Goal: Information Seeking & Learning: Learn about a topic

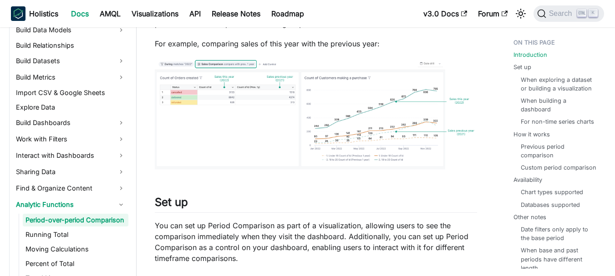
scroll to position [91, 0]
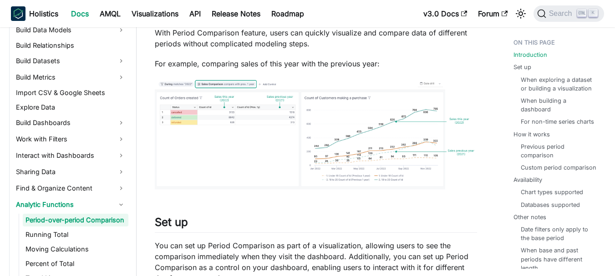
click at [220, 136] on img at bounding box center [316, 134] width 322 height 112
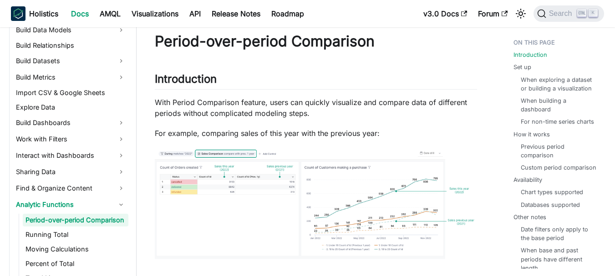
scroll to position [0, 0]
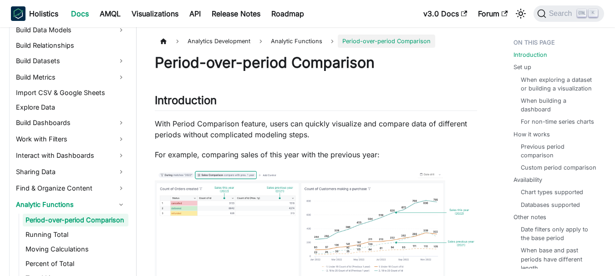
click at [214, 41] on span "Analytics Development" at bounding box center [219, 41] width 72 height 13
drag, startPoint x: 187, startPoint y: 42, endPoint x: 256, endPoint y: 48, distance: 68.9
click at [256, 48] on li "Analytics Development" at bounding box center [224, 41] width 83 height 13
click at [162, 41] on icon "Home page" at bounding box center [163, 41] width 6 height 5
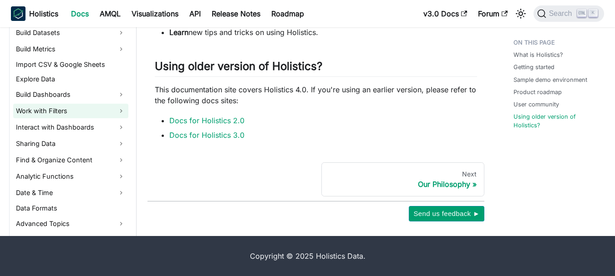
scroll to position [91, 0]
